Goal: Task Accomplishment & Management: Use online tool/utility

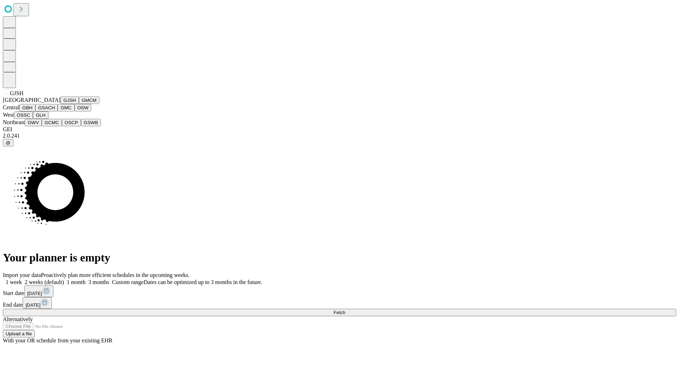
click at [61, 104] on button "GJSH" at bounding box center [70, 100] width 18 height 7
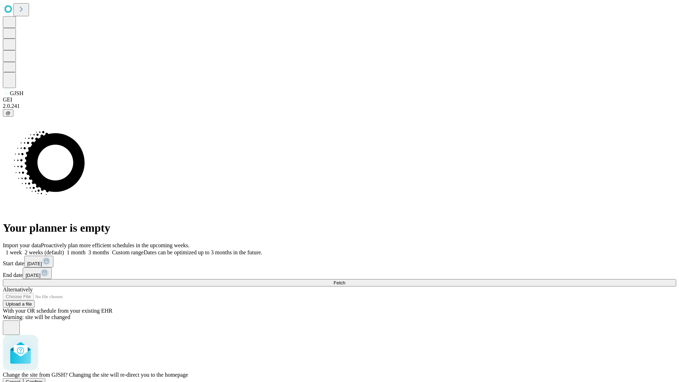
click at [43, 379] on span "Confirm" at bounding box center [34, 381] width 17 height 5
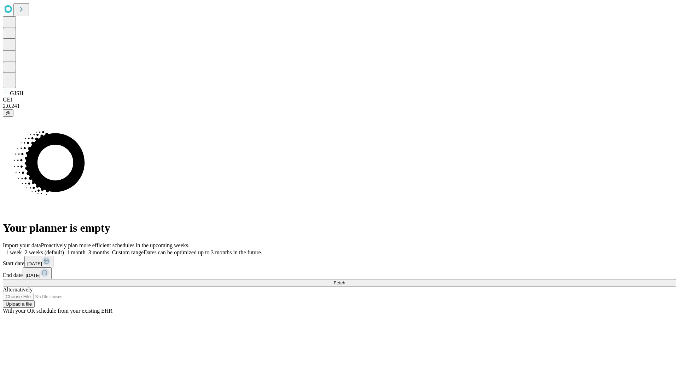
click at [86, 249] on label "1 month" at bounding box center [75, 252] width 22 height 6
click at [345, 280] on span "Fetch" at bounding box center [340, 282] width 12 height 5
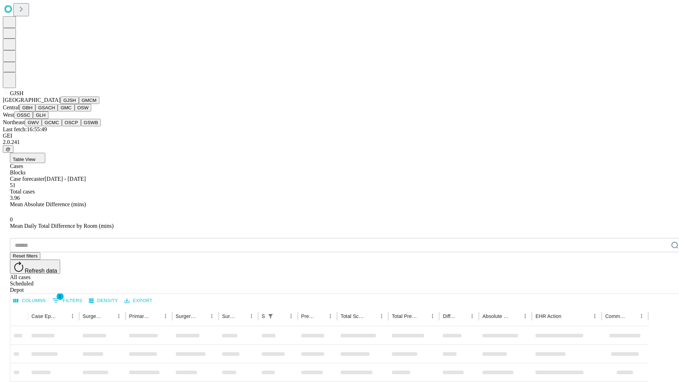
click at [79, 104] on button "GMCM" at bounding box center [89, 100] width 21 height 7
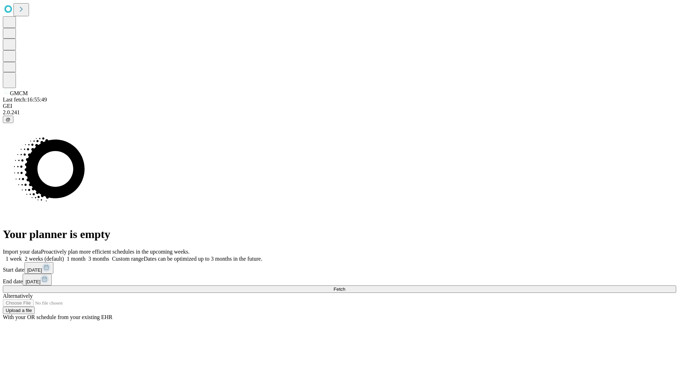
click at [345, 287] on span "Fetch" at bounding box center [340, 289] width 12 height 5
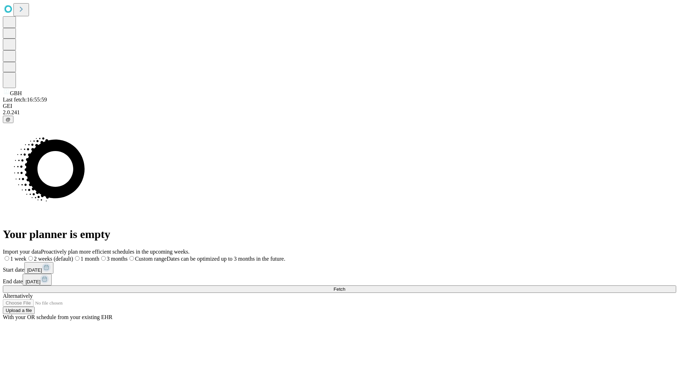
click at [99, 256] on label "1 month" at bounding box center [86, 259] width 26 height 6
click at [345, 287] on span "Fetch" at bounding box center [340, 289] width 12 height 5
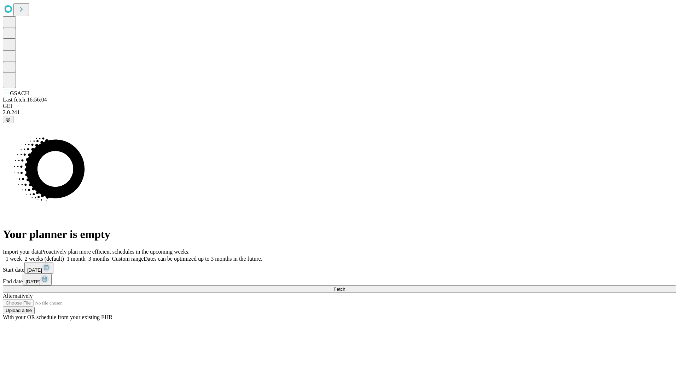
click at [345, 287] on span "Fetch" at bounding box center [340, 289] width 12 height 5
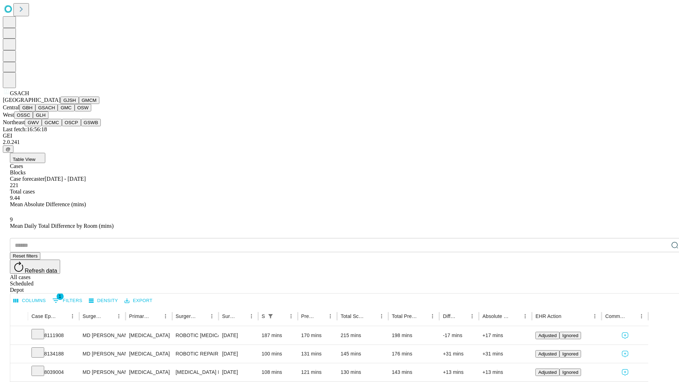
click at [58, 111] on button "GMC" at bounding box center [66, 107] width 17 height 7
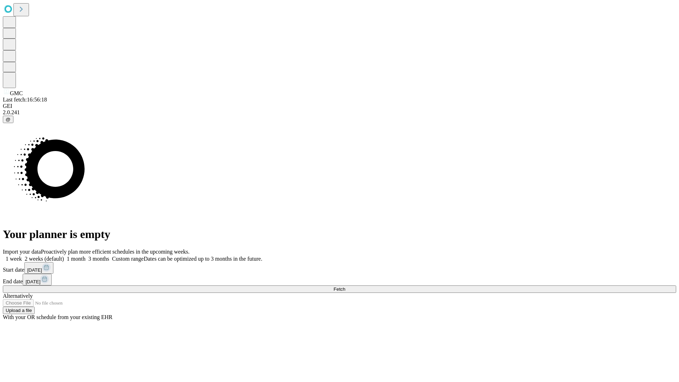
click at [86, 256] on label "1 month" at bounding box center [75, 259] width 22 height 6
click at [345, 287] on span "Fetch" at bounding box center [340, 289] width 12 height 5
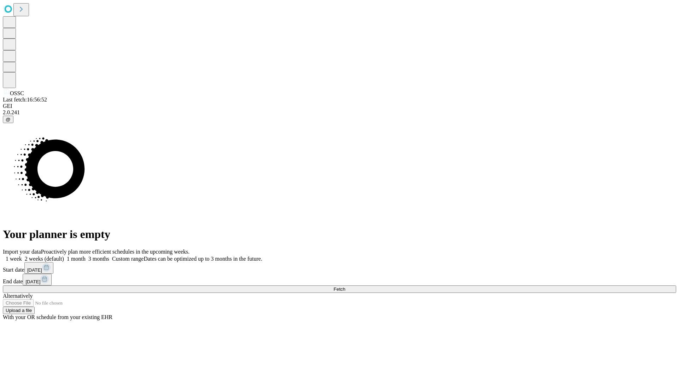
click at [86, 256] on label "1 month" at bounding box center [75, 259] width 22 height 6
click at [345, 287] on span "Fetch" at bounding box center [340, 289] width 12 height 5
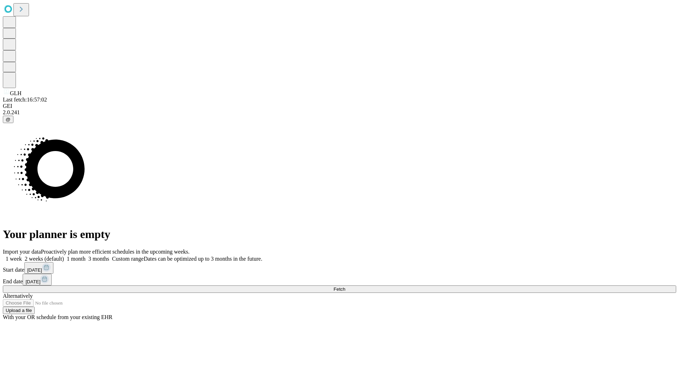
click at [86, 256] on label "1 month" at bounding box center [75, 259] width 22 height 6
click at [345, 287] on span "Fetch" at bounding box center [340, 289] width 12 height 5
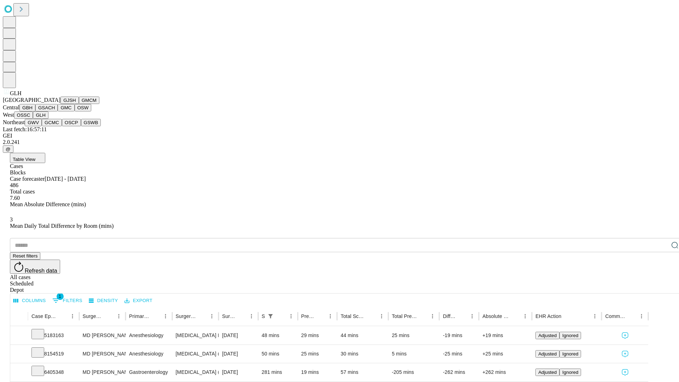
click at [42, 126] on button "GWV" at bounding box center [33, 122] width 17 height 7
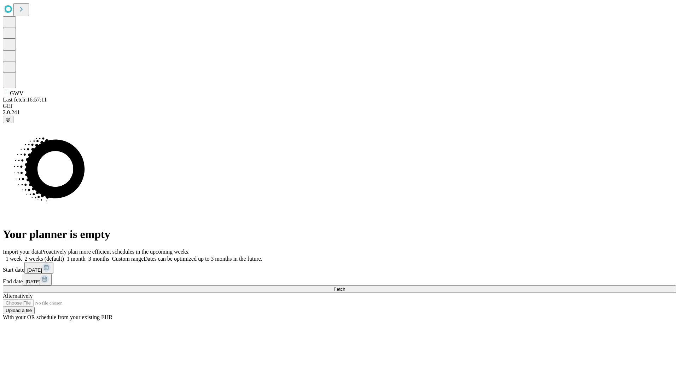
click at [86, 256] on label "1 month" at bounding box center [75, 259] width 22 height 6
click at [345, 287] on span "Fetch" at bounding box center [340, 289] width 12 height 5
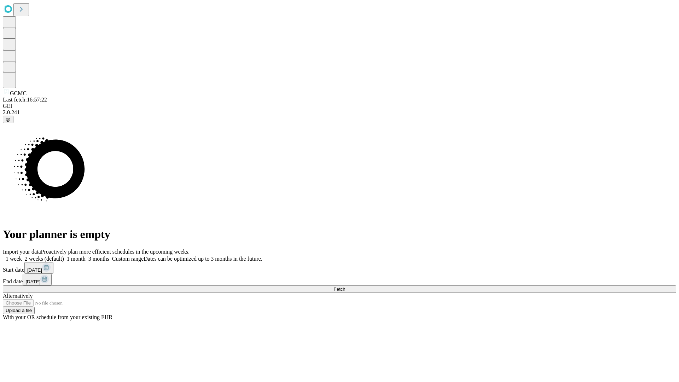
click at [86, 256] on label "1 month" at bounding box center [75, 259] width 22 height 6
click at [345, 287] on span "Fetch" at bounding box center [340, 289] width 12 height 5
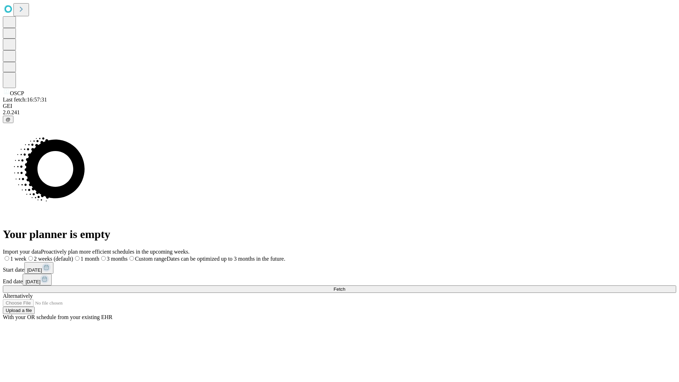
click at [345, 287] on span "Fetch" at bounding box center [340, 289] width 12 height 5
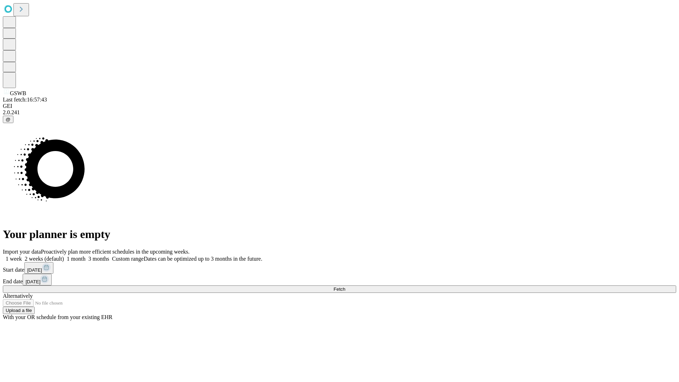
click at [345, 287] on span "Fetch" at bounding box center [340, 289] width 12 height 5
